Goal: Navigation & Orientation: Find specific page/section

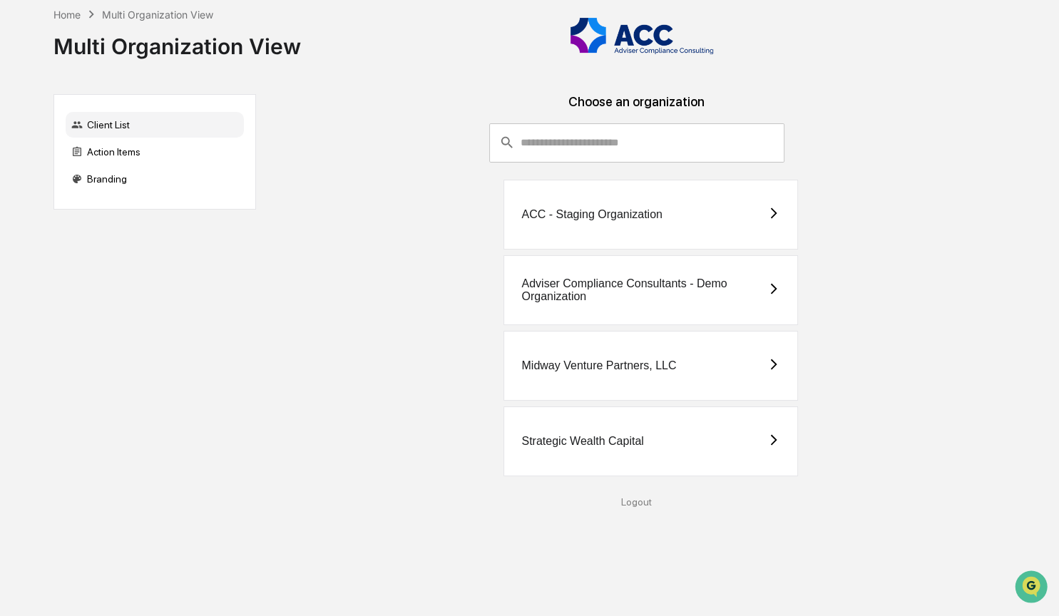
click at [561, 442] on div "Strategic Wealth Capital" at bounding box center [582, 441] width 122 height 13
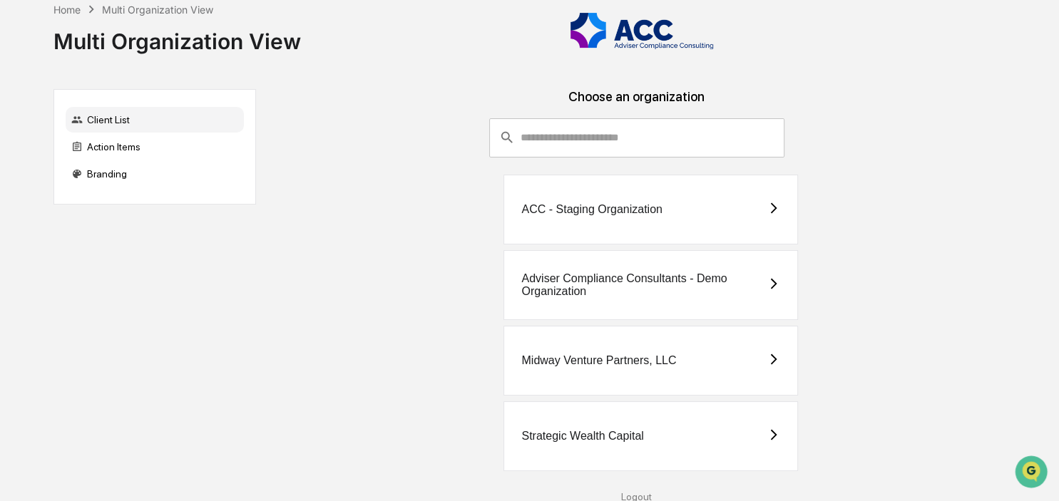
click at [643, 493] on div "Logout" at bounding box center [638, 497] width 740 height 11
